Goal: Communication & Community: Answer question/provide support

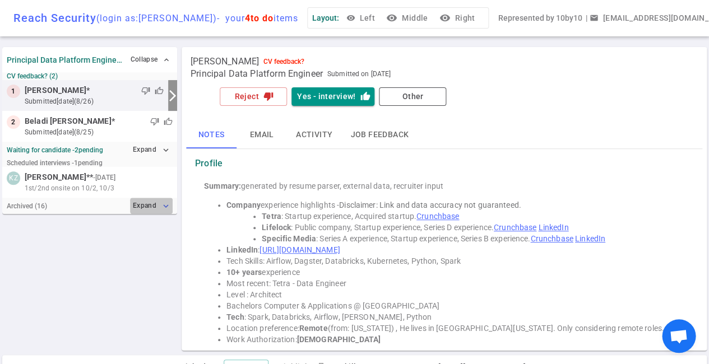
click at [155, 207] on button "Expand expand_more" at bounding box center [151, 206] width 43 height 16
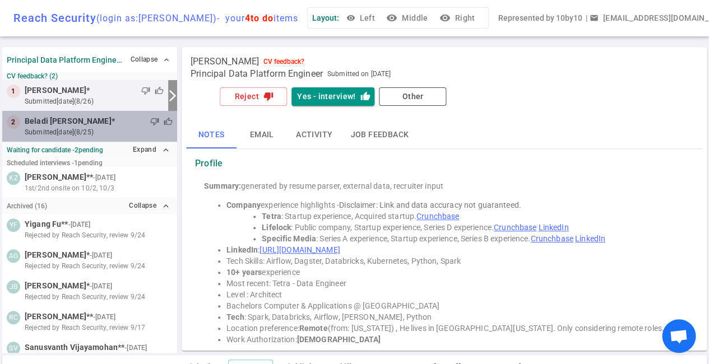
click at [71, 120] on span "Beladi [PERSON_NAME]" at bounding box center [68, 121] width 87 height 12
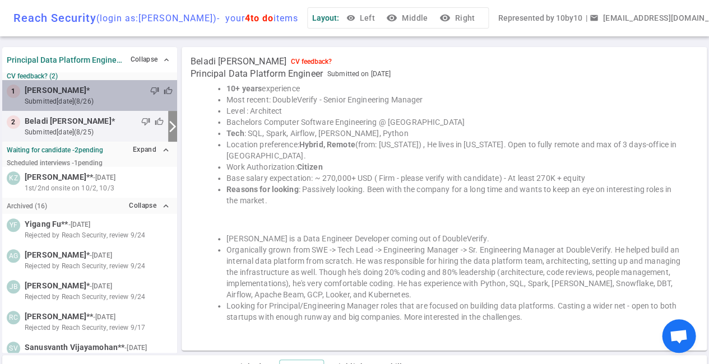
click at [83, 98] on small "submitted [DATE] (8/26)" at bounding box center [99, 101] width 148 height 10
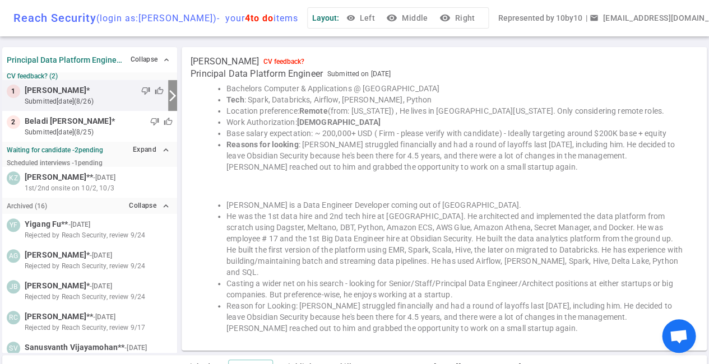
click at [160, 92] on span "thumb_up" at bounding box center [159, 90] width 9 height 9
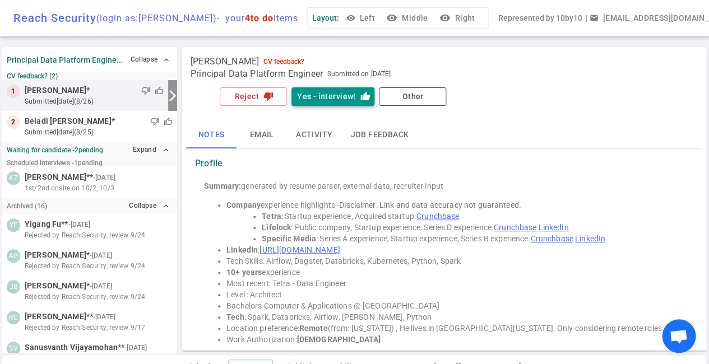
click at [325, 99] on button "Yes - interview! thumb_up" at bounding box center [332, 96] width 83 height 18
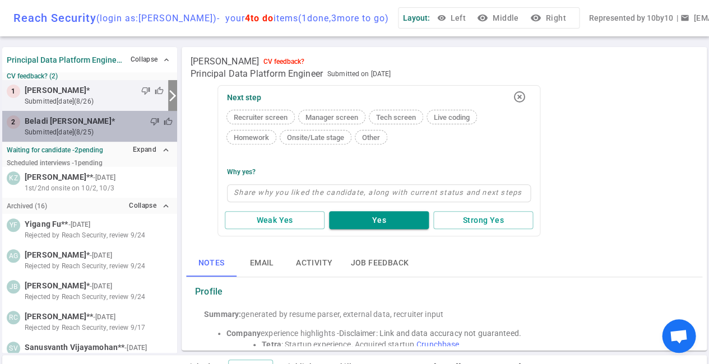
click at [115, 124] on div "thumb_down thumb_up" at bounding box center [144, 121] width 58 height 11
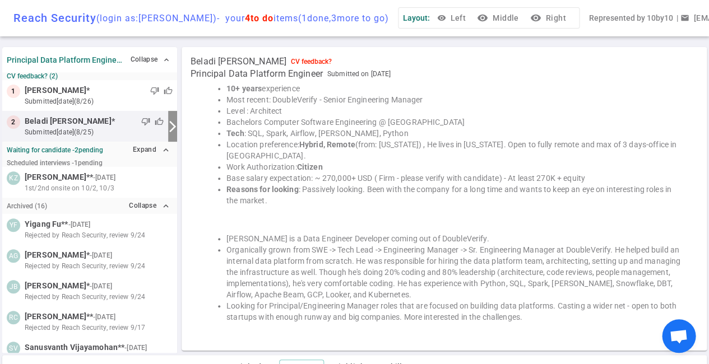
click at [144, 119] on span "thumb_down" at bounding box center [145, 121] width 9 height 9
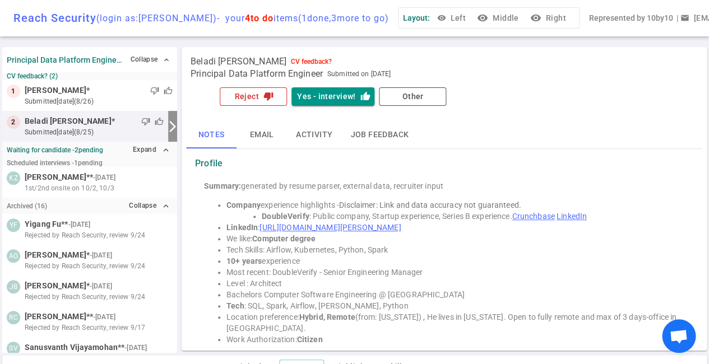
click at [265, 101] on icon "thumb_down" at bounding box center [268, 96] width 10 height 10
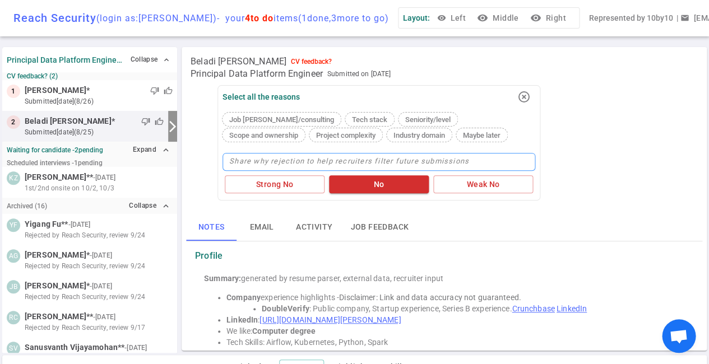
click at [292, 162] on textarea at bounding box center [378, 162] width 313 height 18
type textarea "N"
type textarea "No"
type textarea "Not"
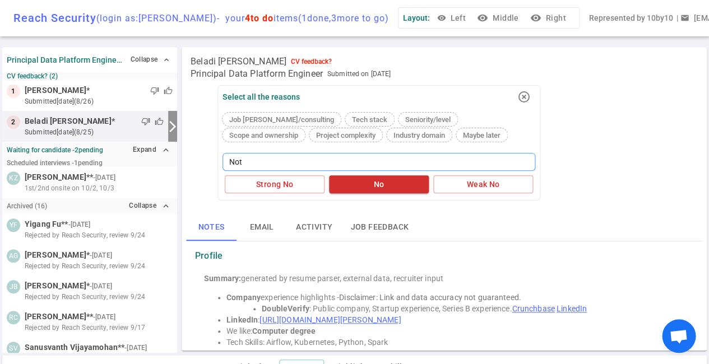
type textarea "Not l"
type textarea "Not lo"
type textarea "Not loo"
type textarea "Not look"
type textarea "Not looki"
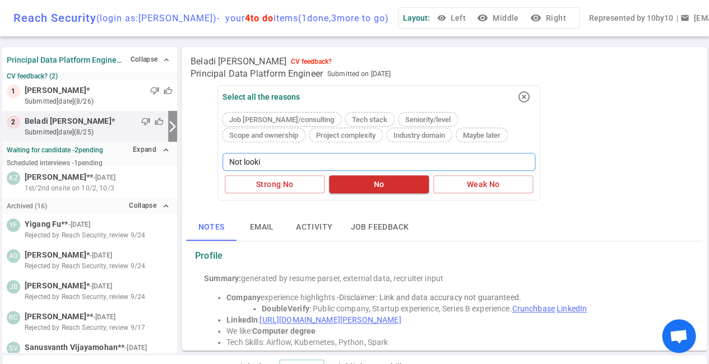
type textarea "Not lookin"
type textarea "Not looking"
type textarea "Not looking f"
type textarea "Not looking fo"
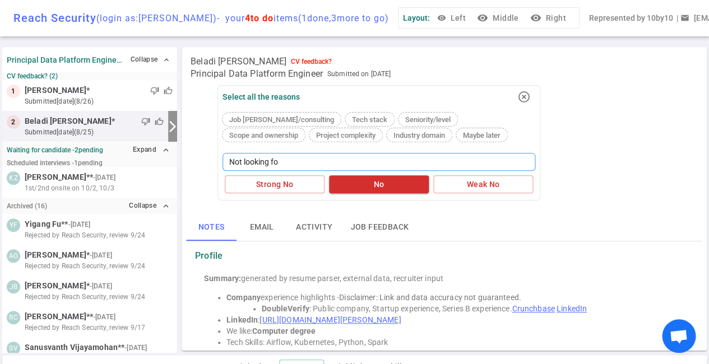
type textarea "Not looking for"
type textarea "Not looking for a"
type textarea "Not looking for an"
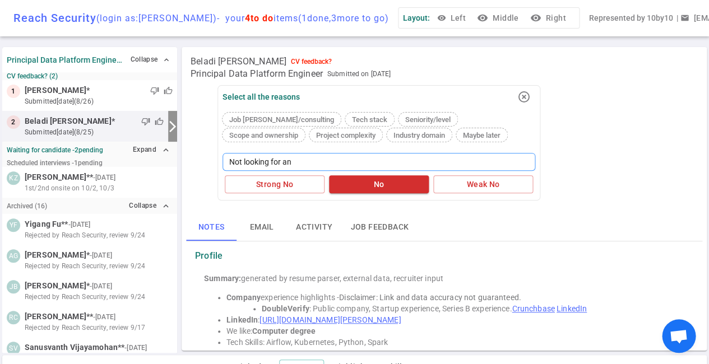
type textarea "Not looking for an E"
type textarea "Not looking for an En"
type textarea "Not looking for an Eng"
type textarea "Not looking for an Eng M"
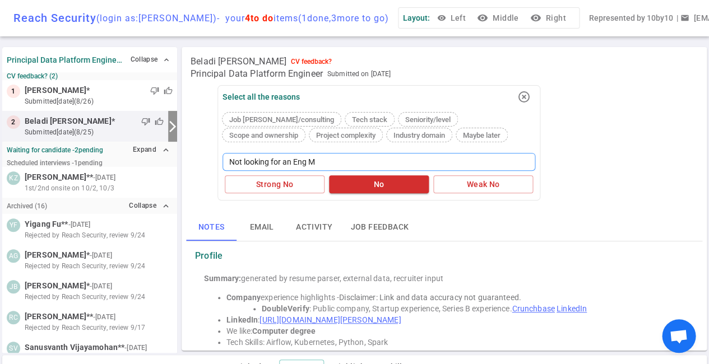
type textarea "Not looking for an Eng Ma"
type textarea "Not looking for an Eng Man"
type textarea "Not looking for an Eng Mana"
type textarea "Not looking for an Eng Manag"
type textarea "Not looking for an Eng Manage"
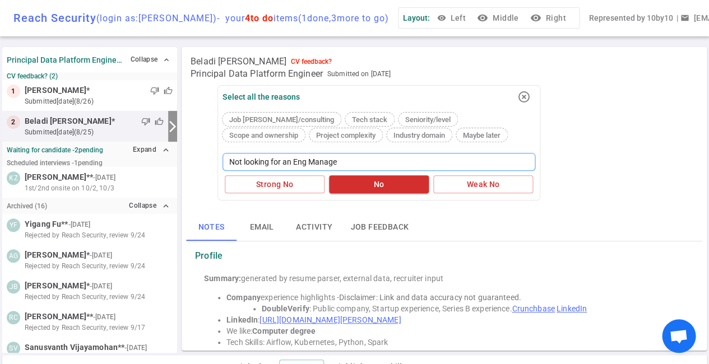
type textarea "Not looking for an Eng Manager"
type textarea "Not looking for an Eng Manager t"
type textarea "Not looking for an Eng Manager to"
type textarea "Not looking for an Eng Manager [PERSON_NAME]"
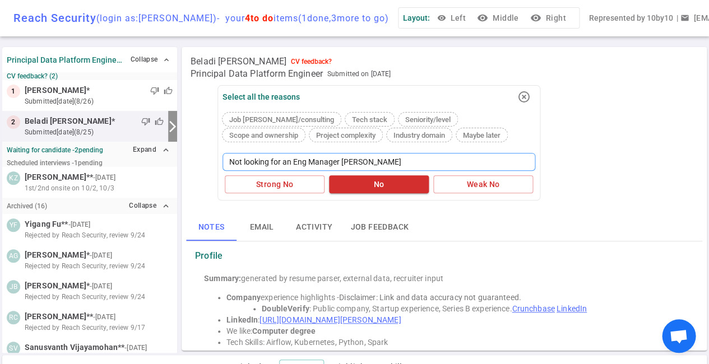
type textarea "Not looking for an Eng Manager [PERSON_NAME]"
type textarea "Not looking for an Eng Manager [DATE]"
click at [363, 181] on button "No" at bounding box center [379, 184] width 100 height 18
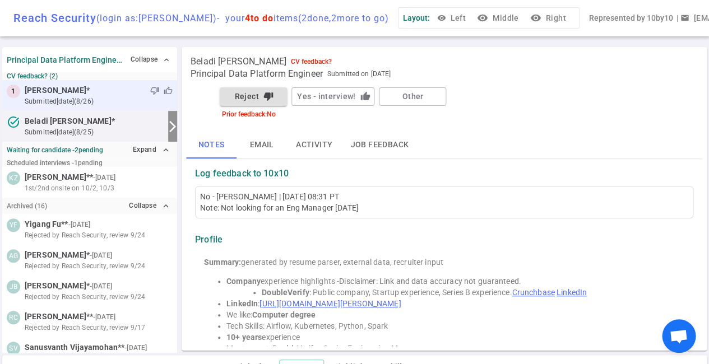
click at [91, 100] on small "submitted [DATE] (8/26)" at bounding box center [99, 101] width 148 height 10
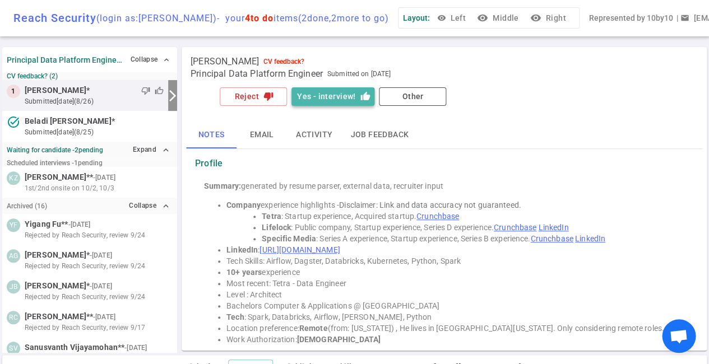
click at [329, 98] on button "Yes - interview! thumb_up" at bounding box center [332, 96] width 83 height 18
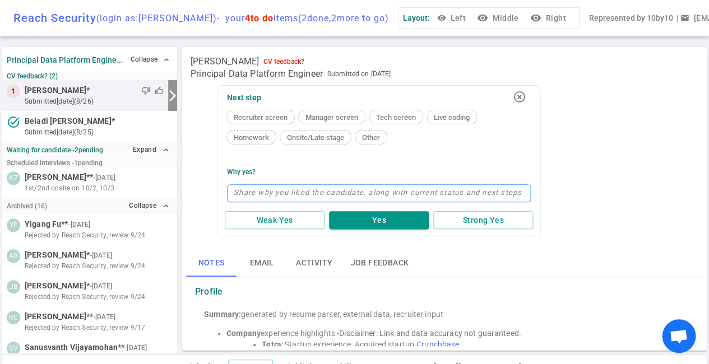
click at [274, 191] on textarea at bounding box center [379, 193] width 304 height 18
type textarea "S"
type textarea "Sp"
type textarea "Spe"
type textarea "Spea"
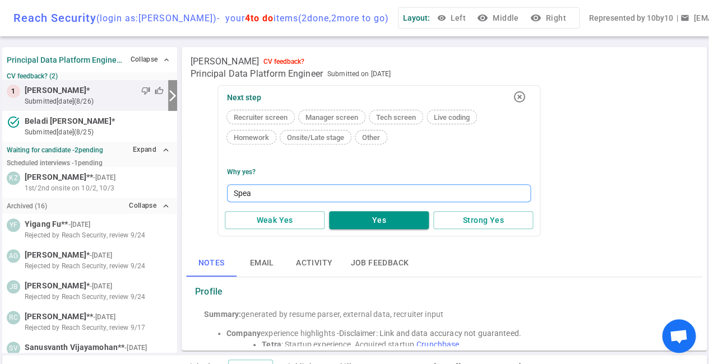
type textarea "Speak"
type textarea "Speaki"
type textarea "Speak"
type textarea "Spea"
type textarea "Spe"
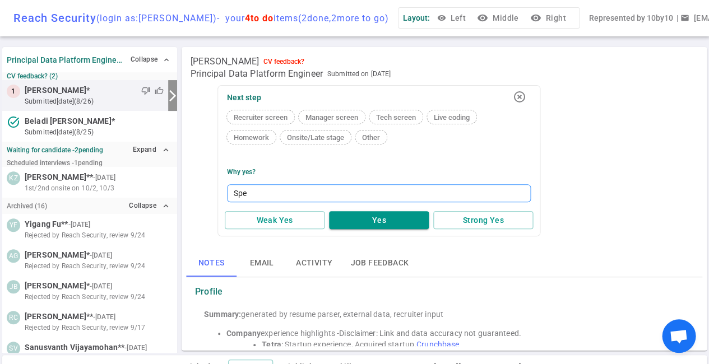
type textarea "Sp"
type textarea "S"
type textarea "1"
type textarea "10"
type textarea "10/"
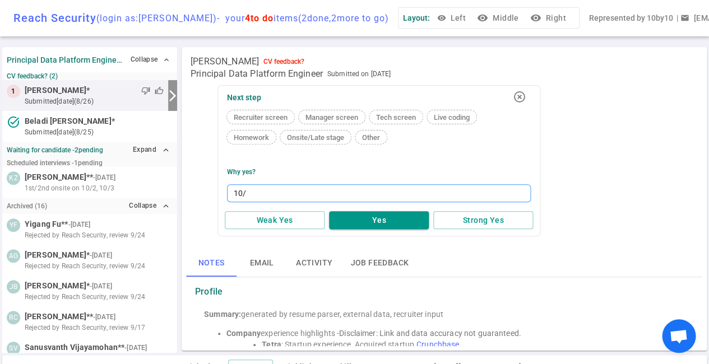
type textarea "10/2"
type textarea "10/2 1"
type textarea "10/2 11"
type textarea "10/2 11:"
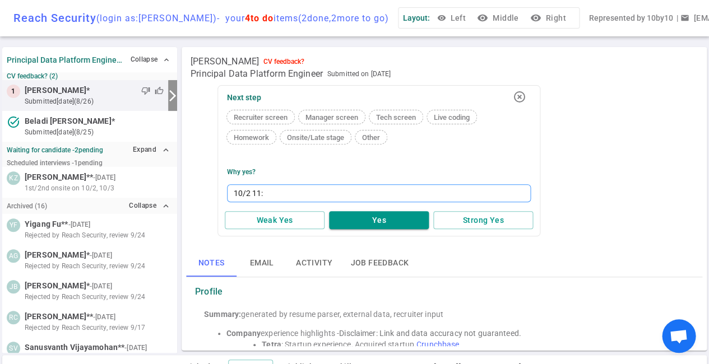
type textarea "10/2 11:0"
type textarea "[DATE] 11:00"
type textarea "[DATE] 11:00 w"
type textarea "[DATE] 11:00 wi"
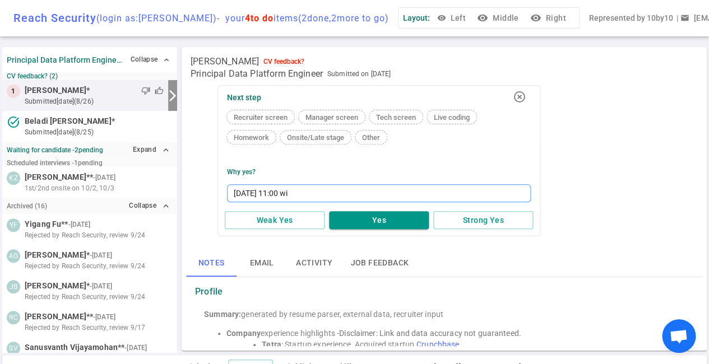
type textarea "[DATE] 11:00 wit"
type textarea "[DATE] 11:00 with"
type textarea "[DATE] 11:00 with J"
type textarea "[DATE] 11:00 with [PERSON_NAME]"
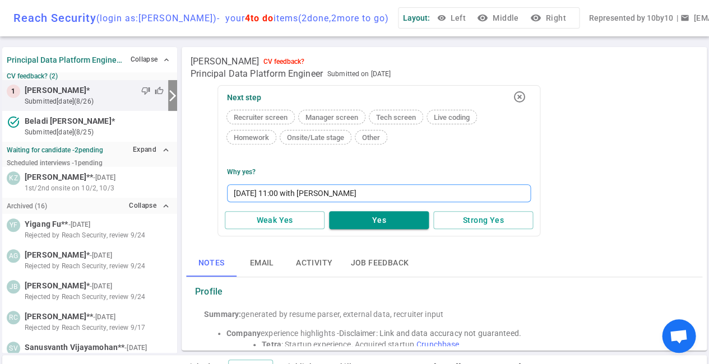
type textarea "[DATE] 11:00 with Jef"
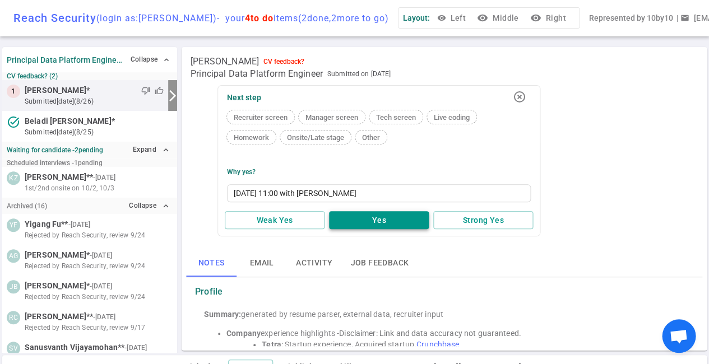
type textarea "[DATE] 11:00 with [PERSON_NAME]"
click at [379, 219] on button "Yes" at bounding box center [379, 220] width 100 height 18
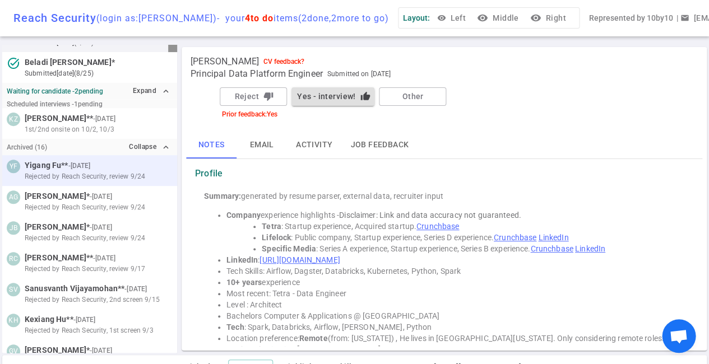
scroll to position [53, 0]
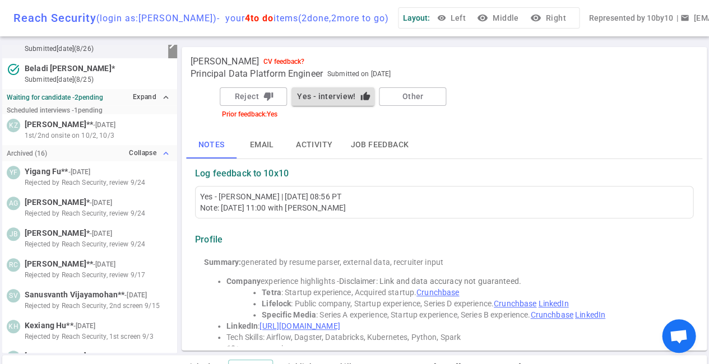
click at [164, 153] on icon "expand_less" at bounding box center [166, 153] width 10 height 10
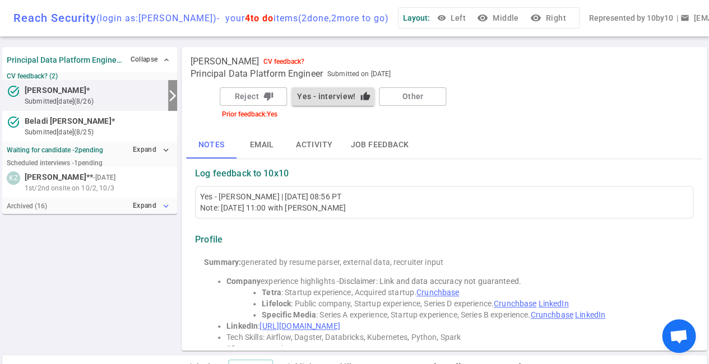
scroll to position [0, 0]
click at [164, 146] on icon "expand_more" at bounding box center [166, 150] width 10 height 10
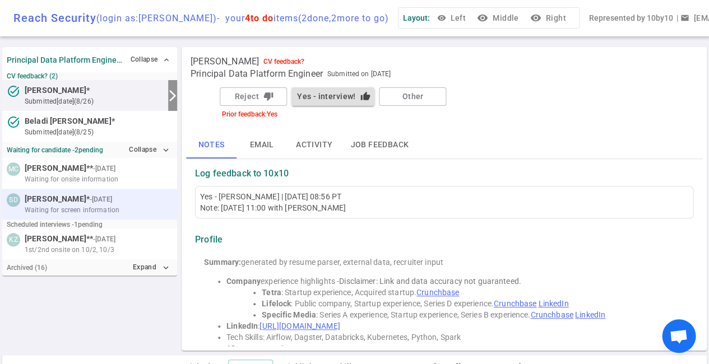
click at [118, 206] on div "Waiting for screen information" at bounding box center [99, 210] width 148 height 10
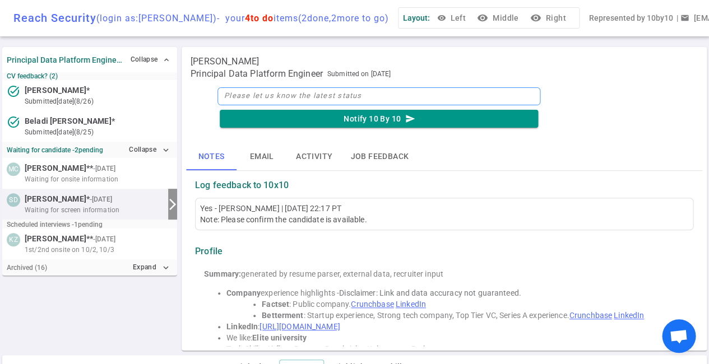
click at [253, 99] on textarea at bounding box center [378, 96] width 323 height 18
type textarea "1"
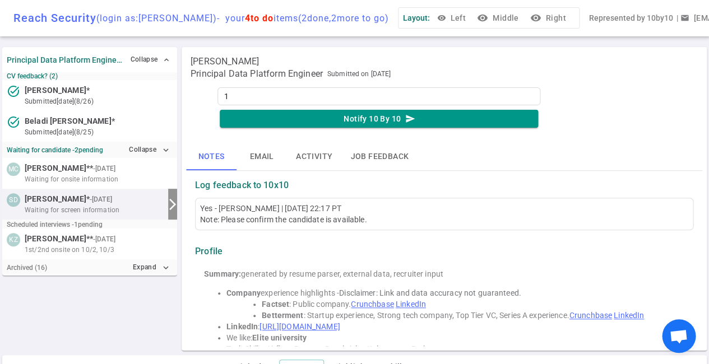
type textarea "10"
type textarea "10/"
type textarea "10/1"
type textarea "10/1 9"
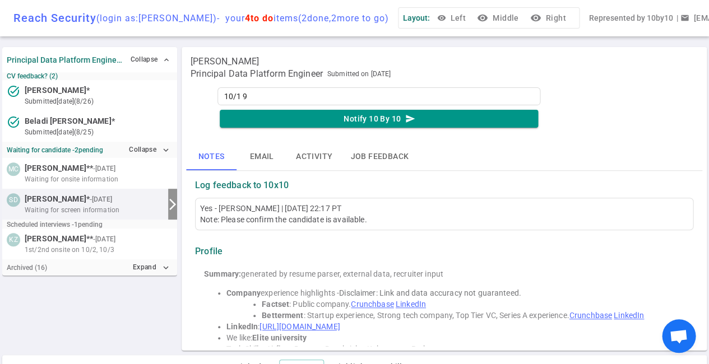
type textarea "10/1 9:"
type textarea "10/1 9:3"
type textarea "[DATE] 9:30"
type textarea "[DATE] 9:30 w"
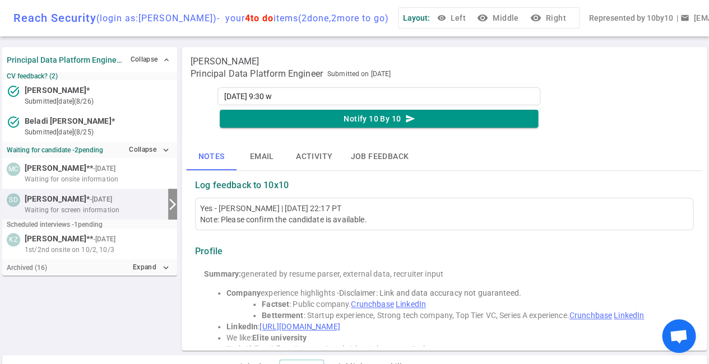
type textarea "[DATE] 9:30 wi"
type textarea "[DATE] 9:30 wit"
type textarea "[DATE] 9:30 with"
type textarea "[DATE] 9:30 with J"
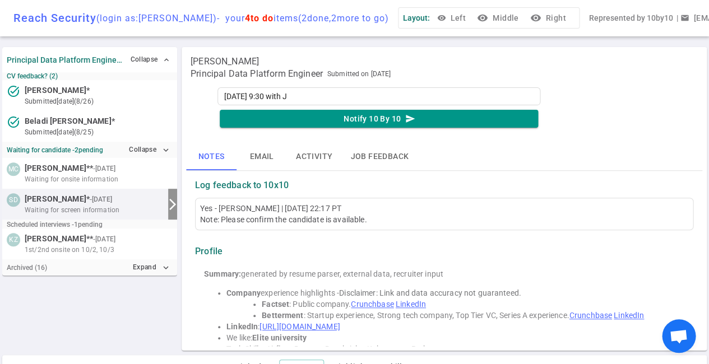
type textarea "[DATE] 9:30 with [PERSON_NAME]"
type textarea "[DATE] 9:30 with Jef"
type textarea "[DATE] 9:30 with [PERSON_NAME]"
click at [354, 117] on button "Notify 10 By 10 send" at bounding box center [379, 119] width 318 height 18
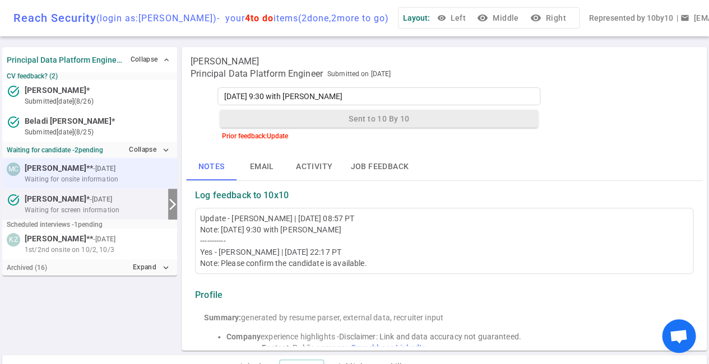
click at [94, 180] on span "Waiting for onsite information" at bounding box center [72, 179] width 94 height 10
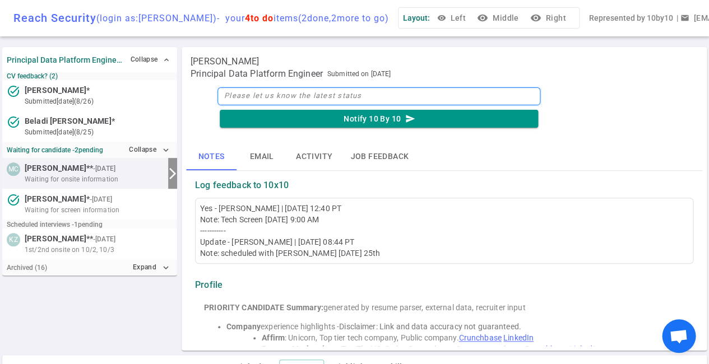
click at [242, 94] on textarea at bounding box center [378, 96] width 323 height 18
type textarea "1"
type textarea "10"
type textarea "10/"
type textarea "10/1"
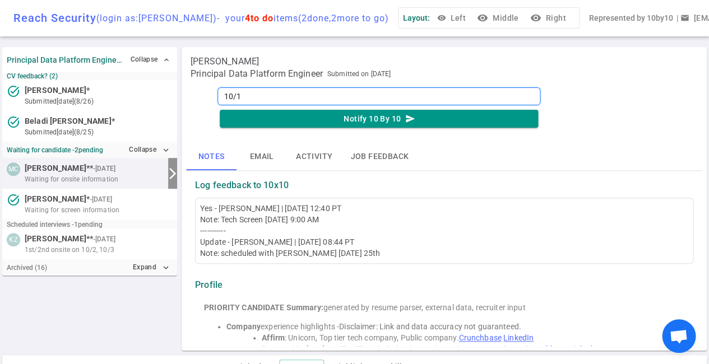
type textarea "10/1"
type textarea "10/1 w"
type textarea "10/1 wi"
type textarea "10/1 wil"
type textarea "10/1 will"
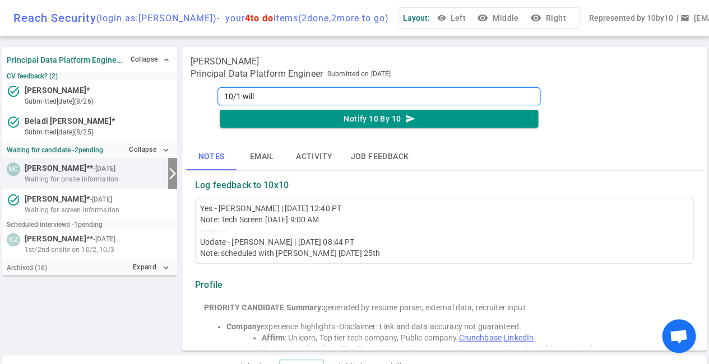
type textarea "10/1 will"
type textarea "10/1 will w"
type textarea "10/1 will wr"
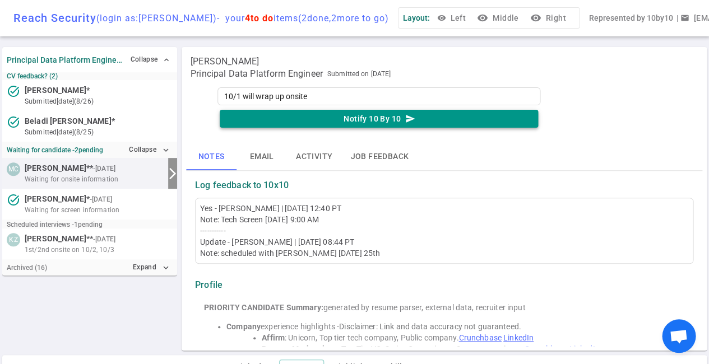
click at [332, 119] on button "Notify 10 By 10 send" at bounding box center [379, 119] width 318 height 18
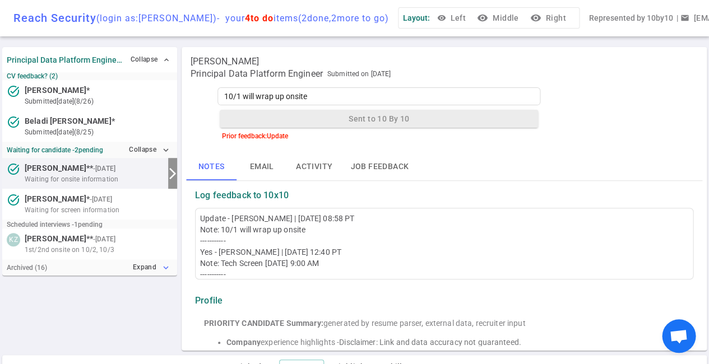
click at [164, 263] on icon "expand_more" at bounding box center [166, 268] width 10 height 10
